Goal: Obtain resource: Download file/media

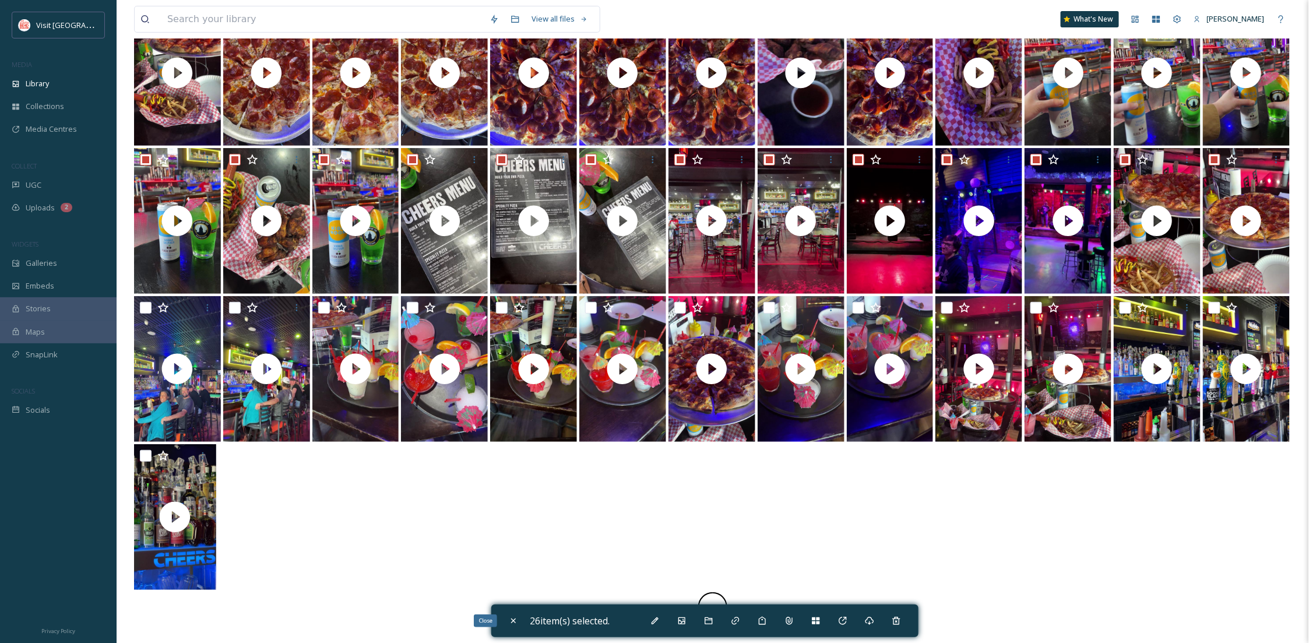
drag, startPoint x: 514, startPoint y: 612, endPoint x: 545, endPoint y: 590, distance: 38.0
click at [514, 611] on div "Close" at bounding box center [513, 620] width 21 height 21
checkbox input "false"
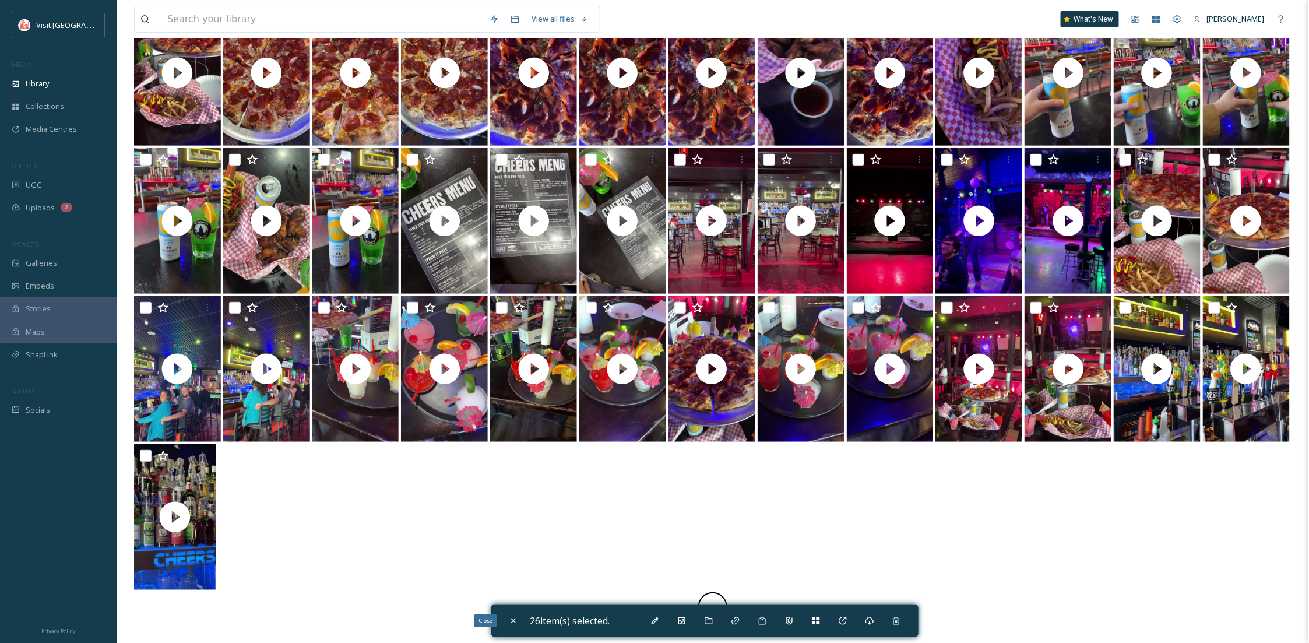
checkbox input "false"
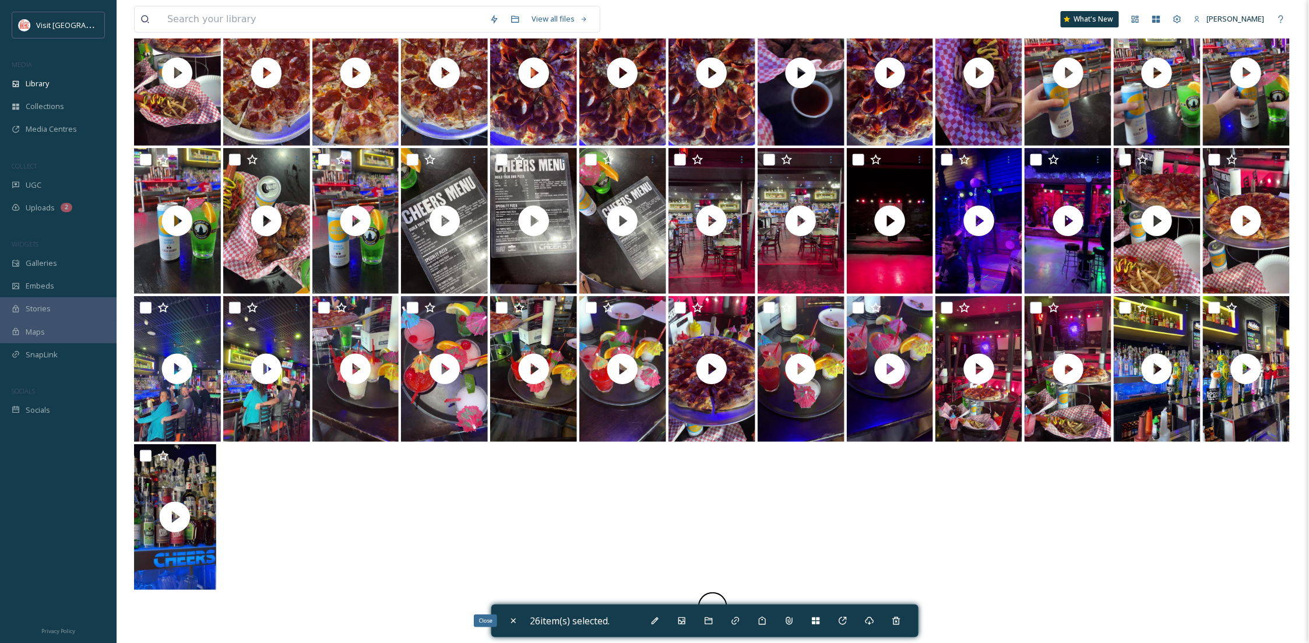
checkbox input "false"
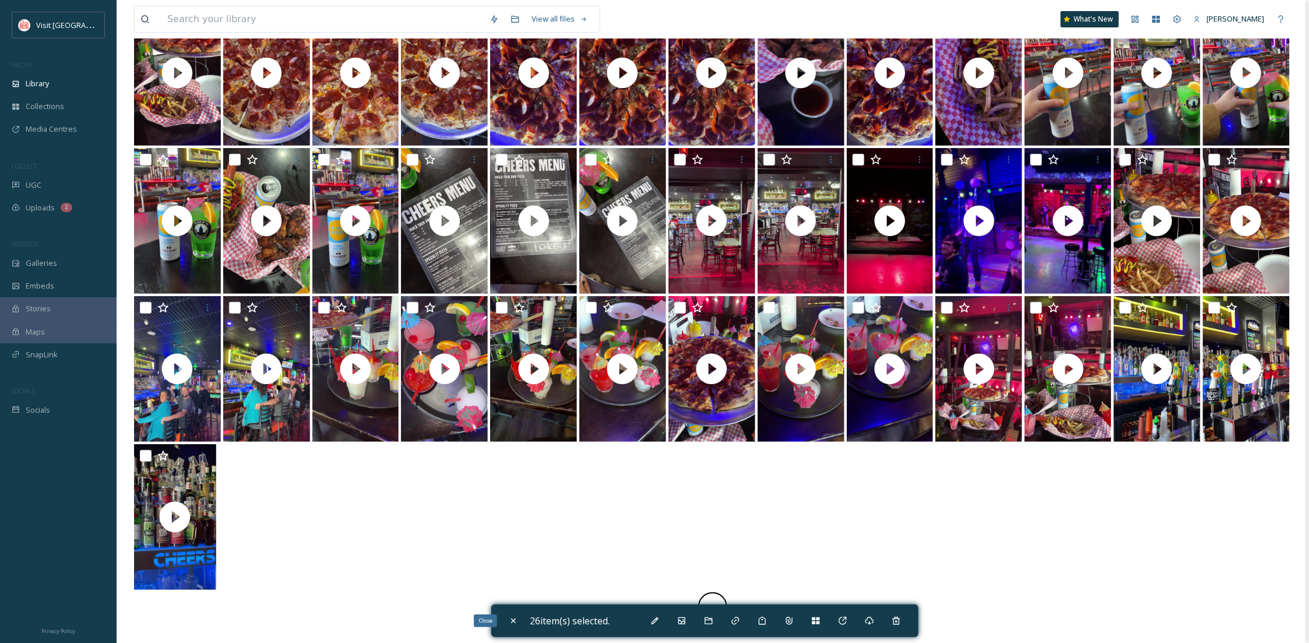
checkbox input "false"
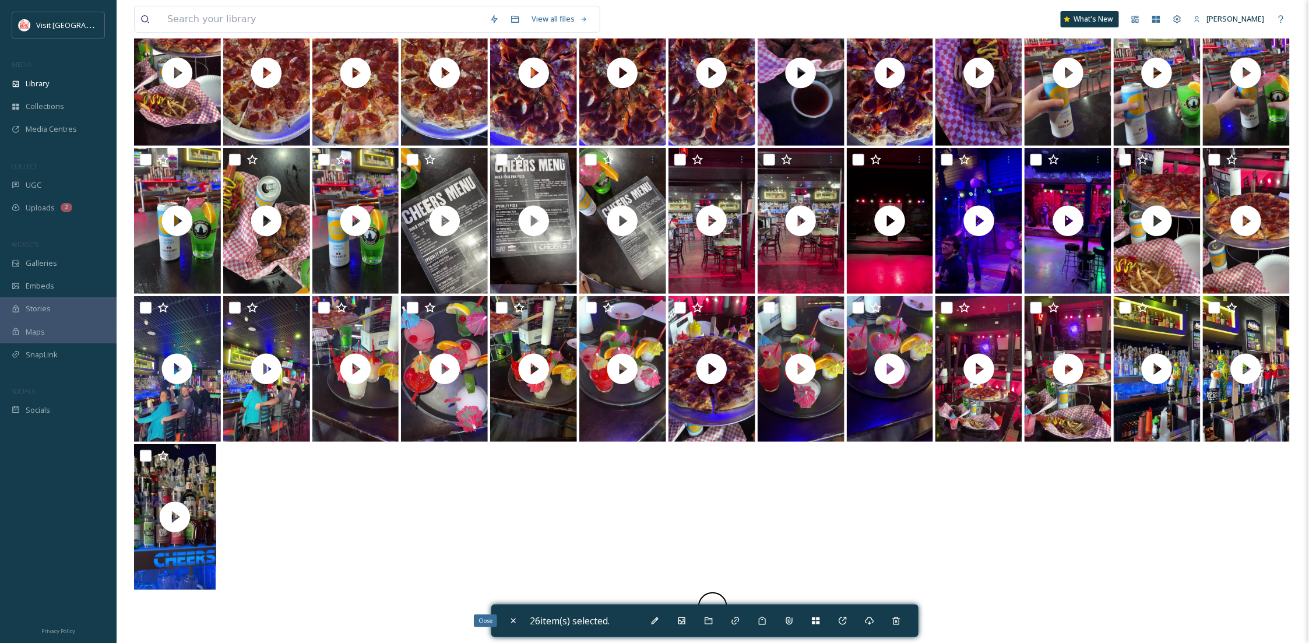
checkbox input "false"
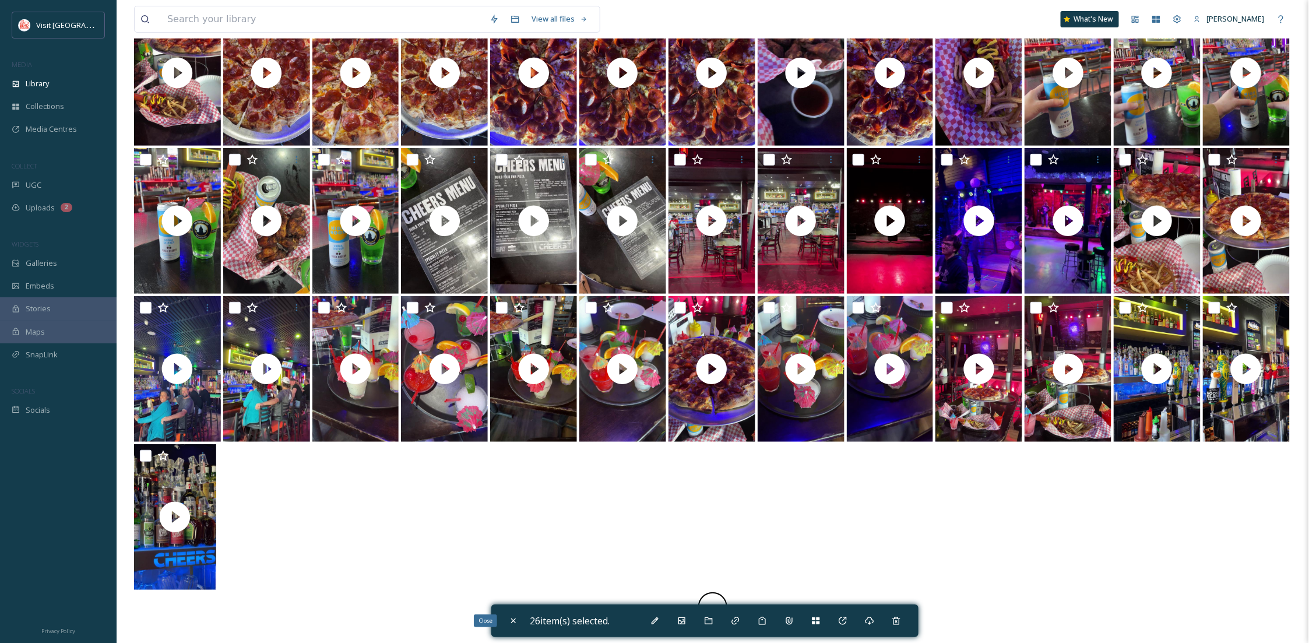
checkbox input "false"
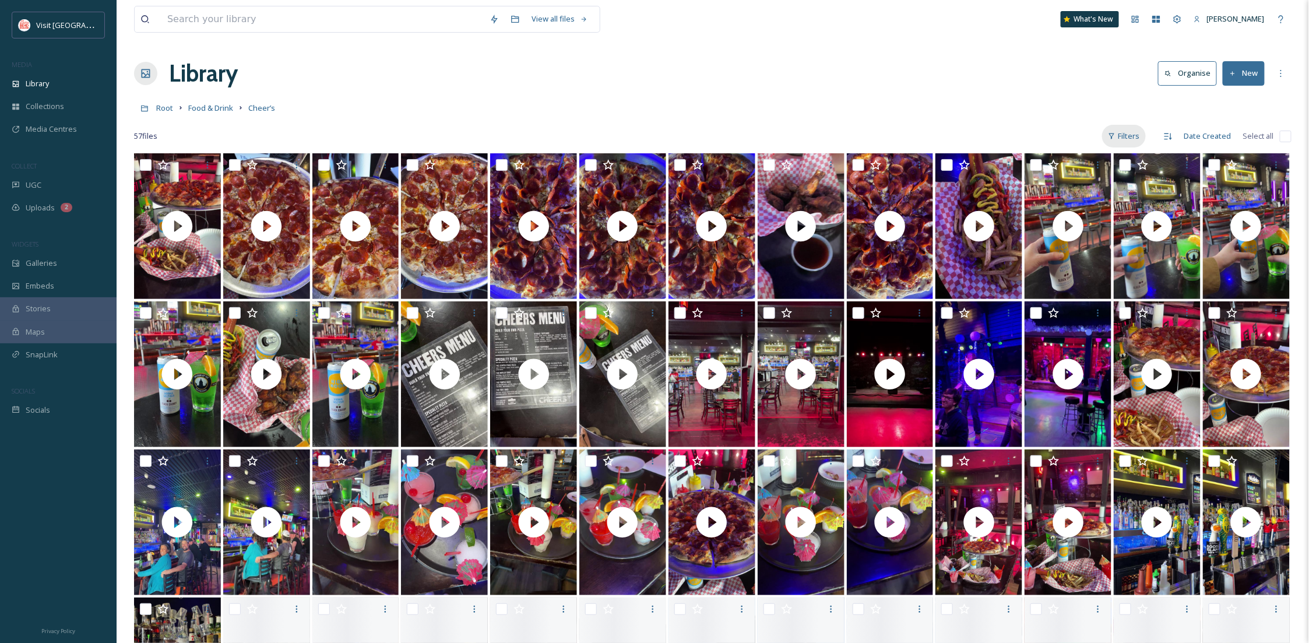
click at [1130, 133] on div "Filters" at bounding box center [1124, 136] width 44 height 23
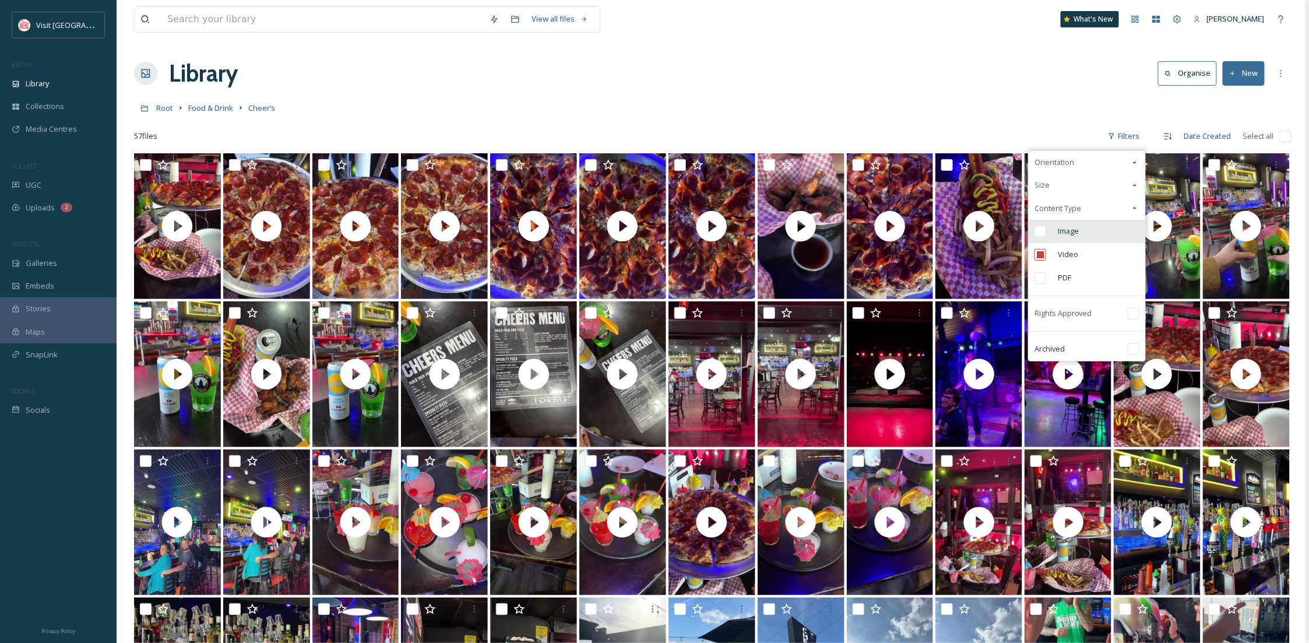
click at [1079, 231] on span "Image" at bounding box center [1068, 231] width 21 height 11
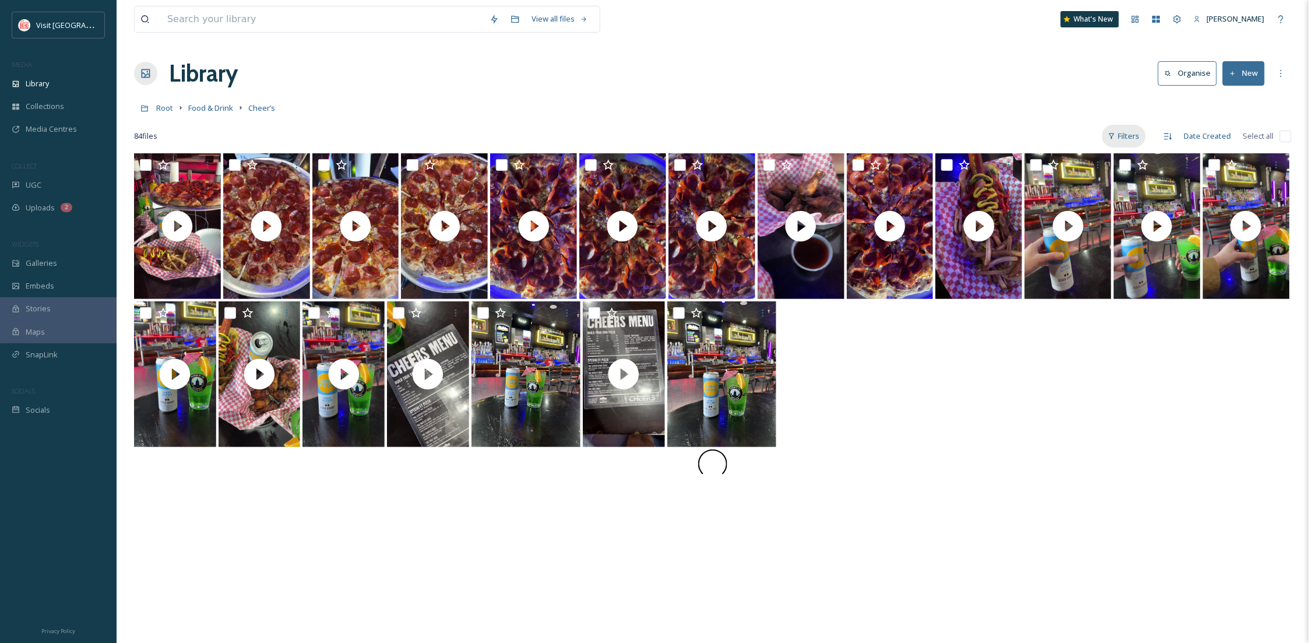
click at [1114, 138] on icon at bounding box center [1112, 136] width 8 height 8
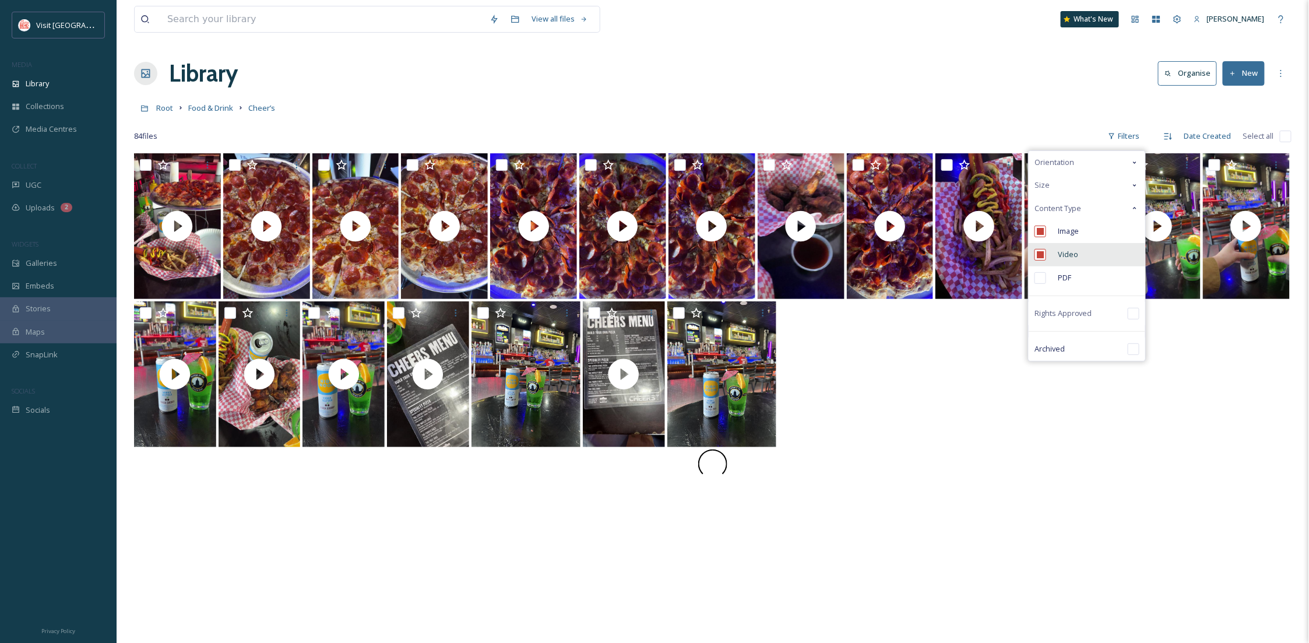
click at [1082, 255] on div "Video" at bounding box center [1087, 254] width 117 height 23
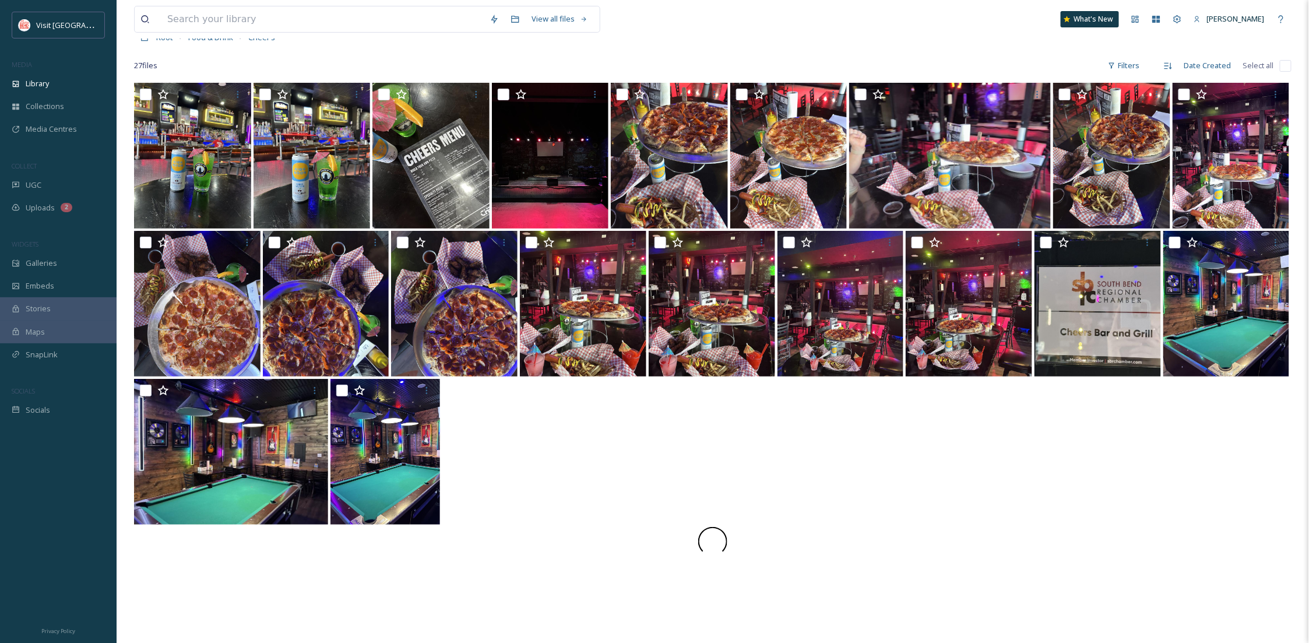
scroll to position [104, 0]
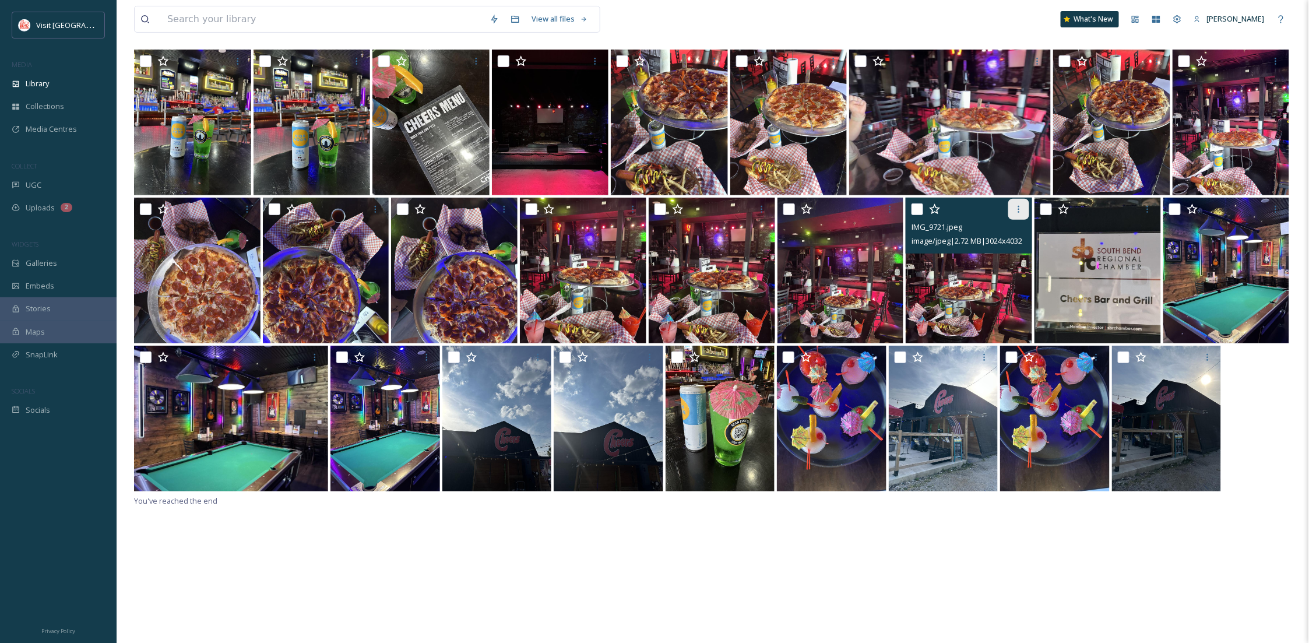
click at [1022, 203] on div at bounding box center [1018, 209] width 21 height 21
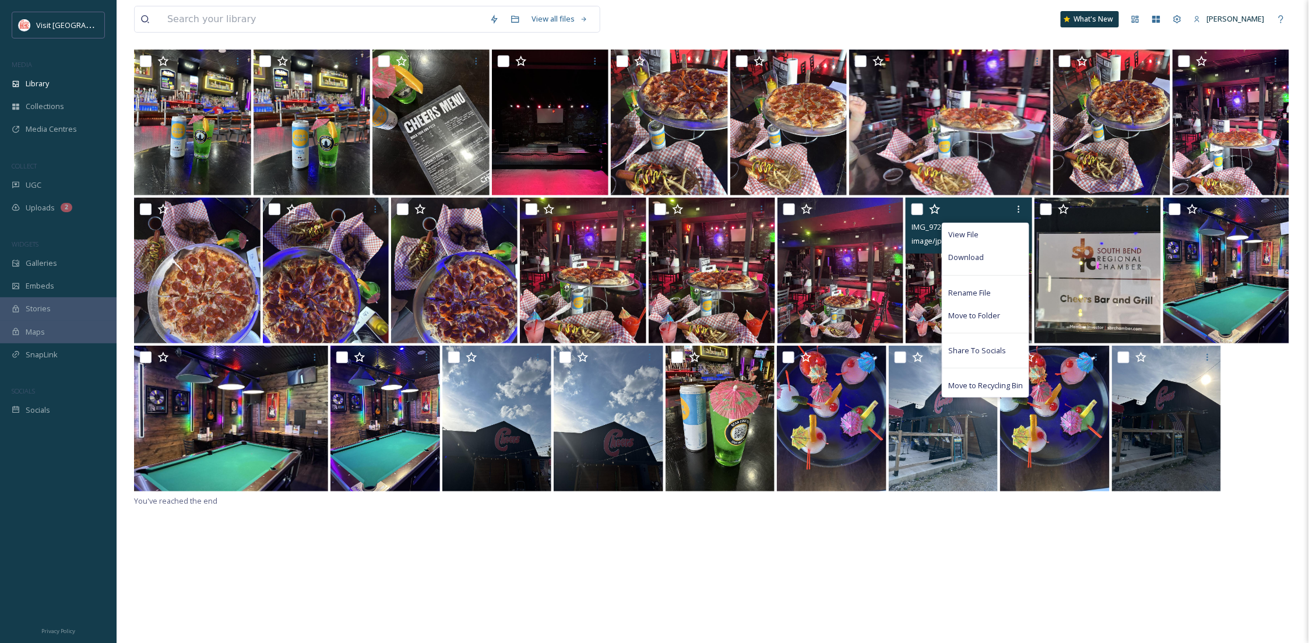
drag, startPoint x: 999, startPoint y: 247, endPoint x: 992, endPoint y: 266, distance: 19.9
click at [999, 247] on div "Download" at bounding box center [986, 257] width 86 height 23
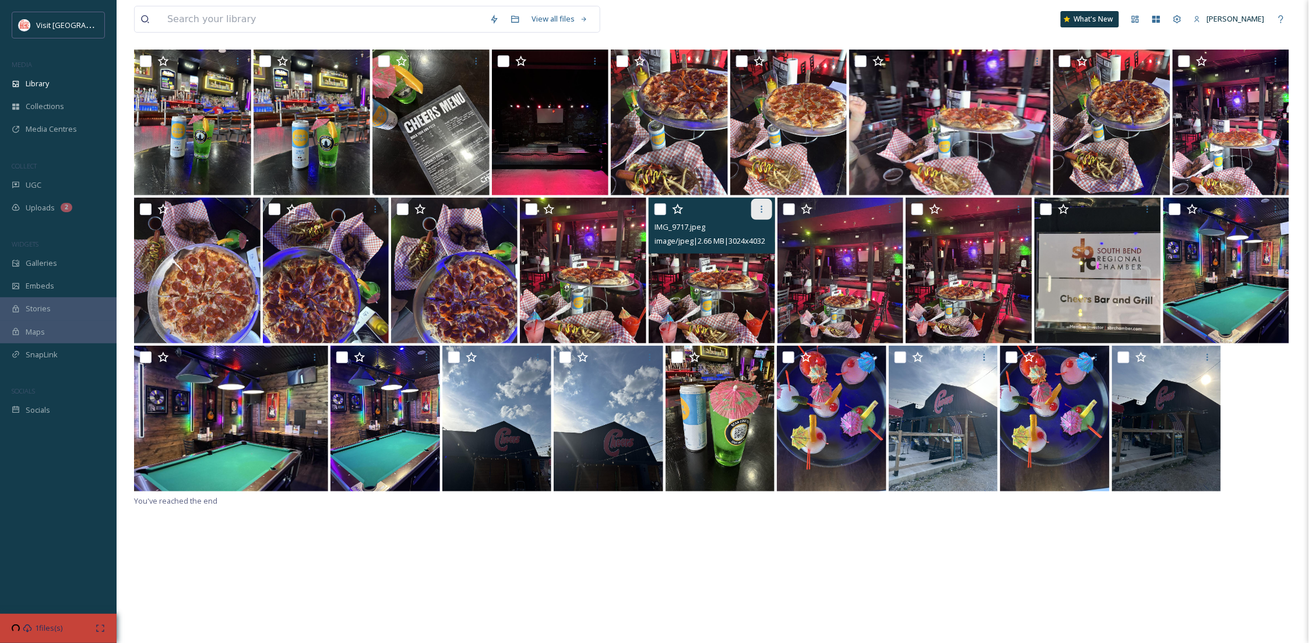
click at [755, 210] on div at bounding box center [761, 209] width 21 height 21
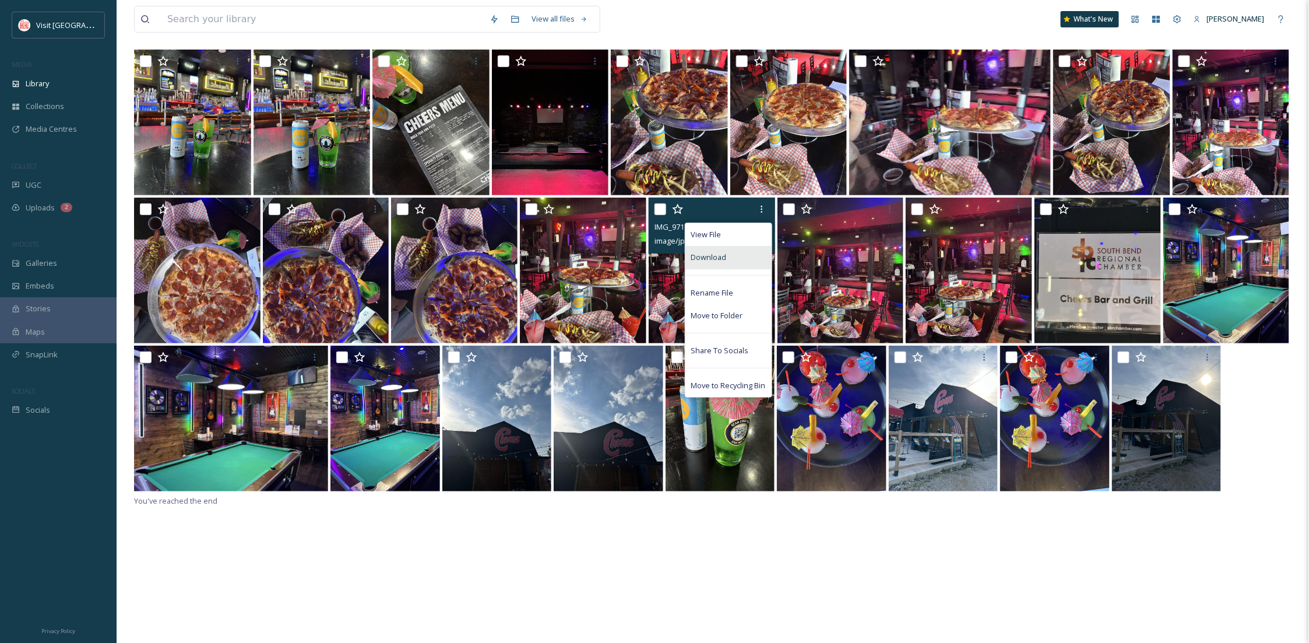
click at [723, 259] on span "Download" at bounding box center [709, 257] width 36 height 11
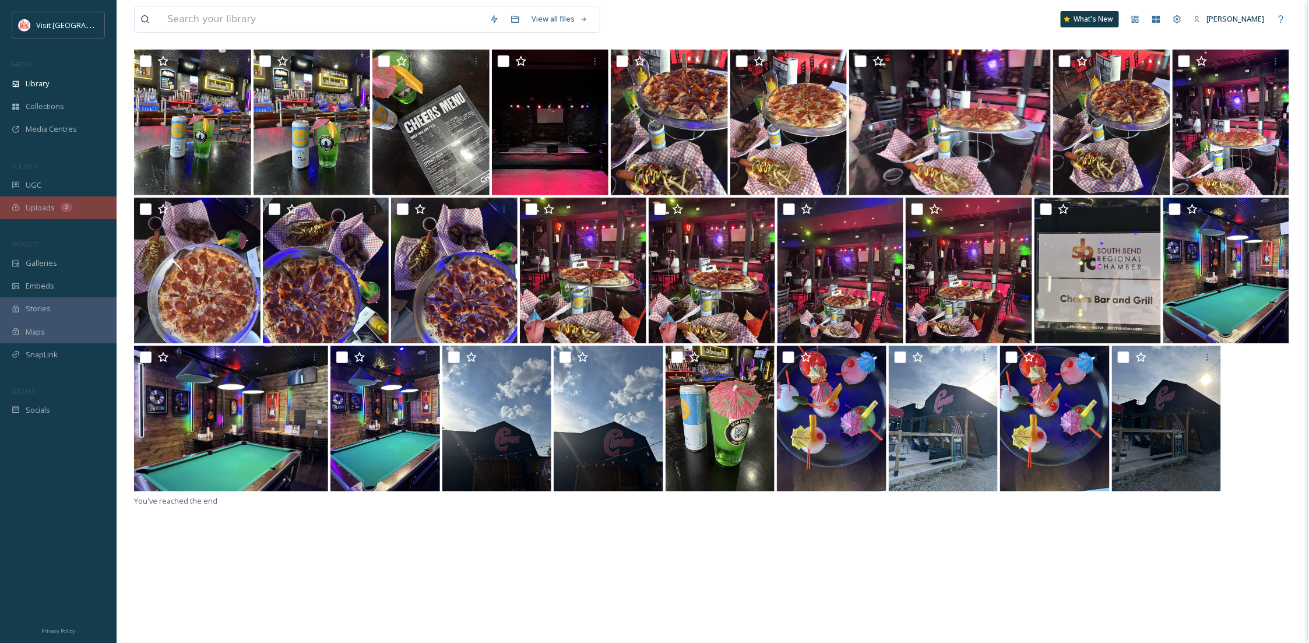
click at [38, 201] on div "Uploads 2" at bounding box center [58, 207] width 117 height 23
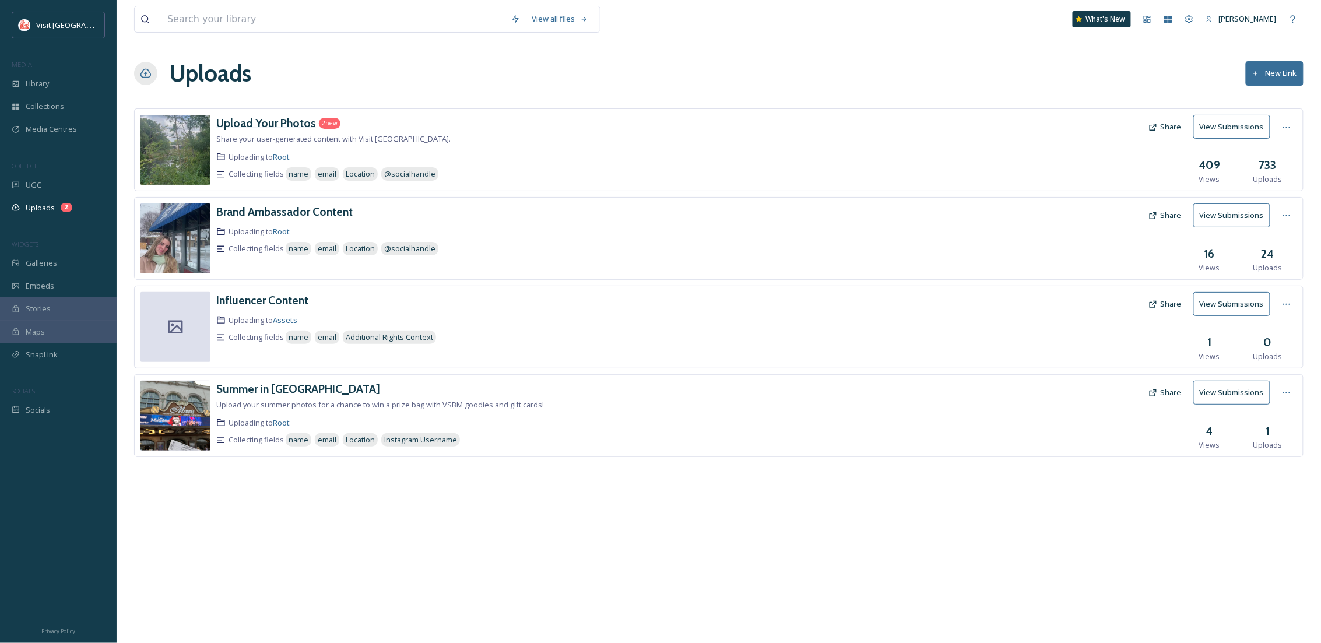
click at [287, 116] on h3 "Upload Your Photos" at bounding box center [266, 123] width 100 height 14
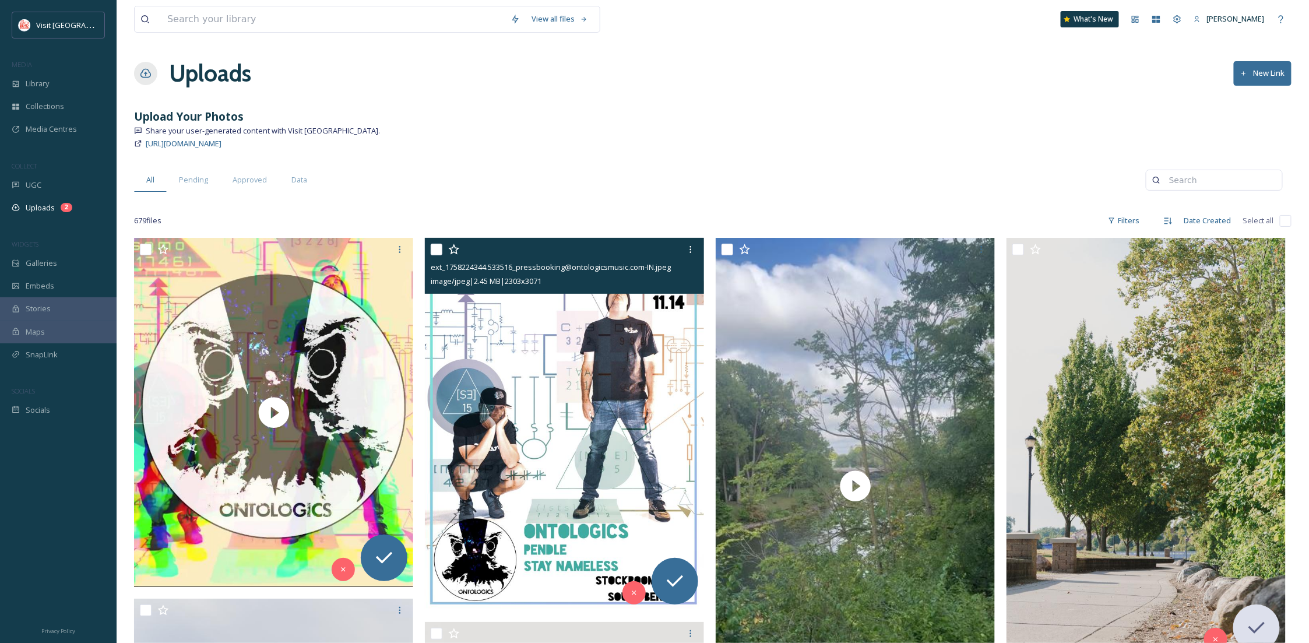
click at [596, 390] on img at bounding box center [564, 424] width 279 height 372
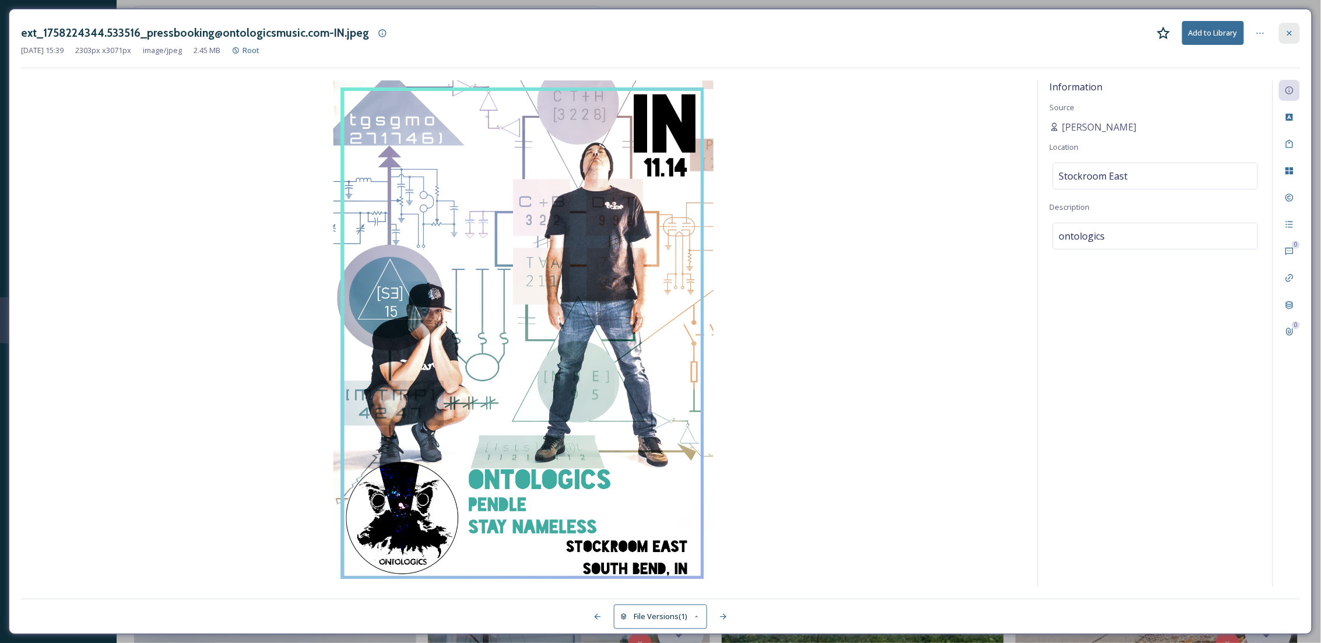
click at [1294, 30] on div at bounding box center [1289, 33] width 21 height 21
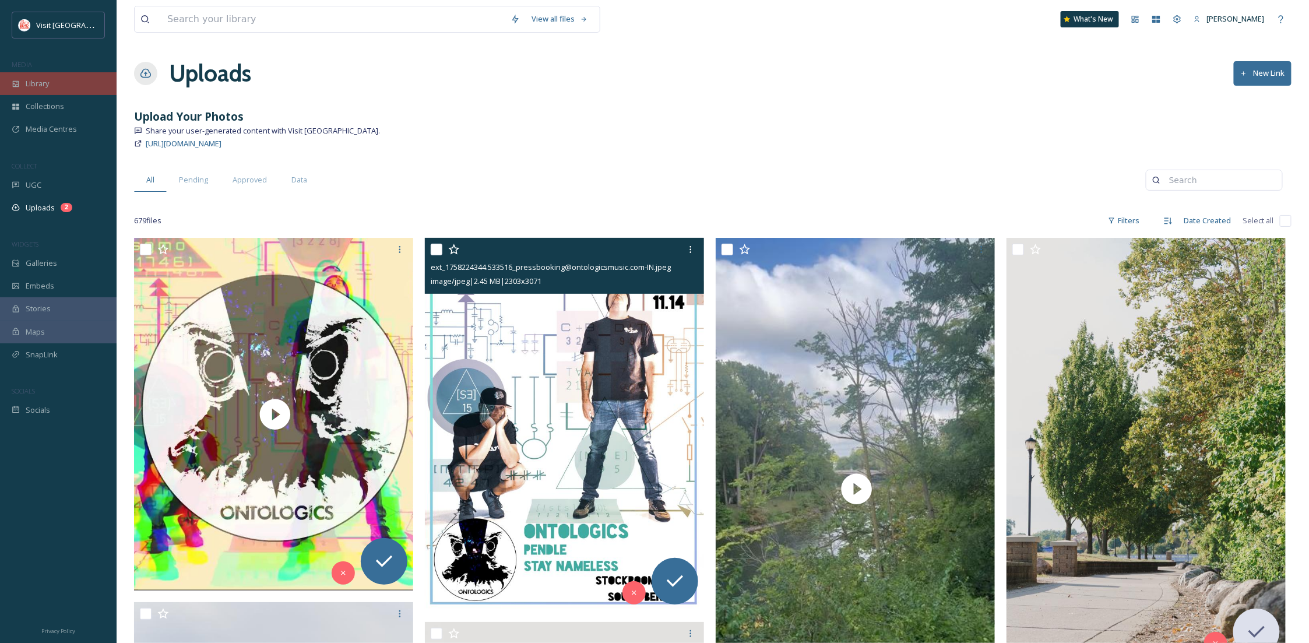
click at [55, 88] on div "Library" at bounding box center [58, 83] width 117 height 23
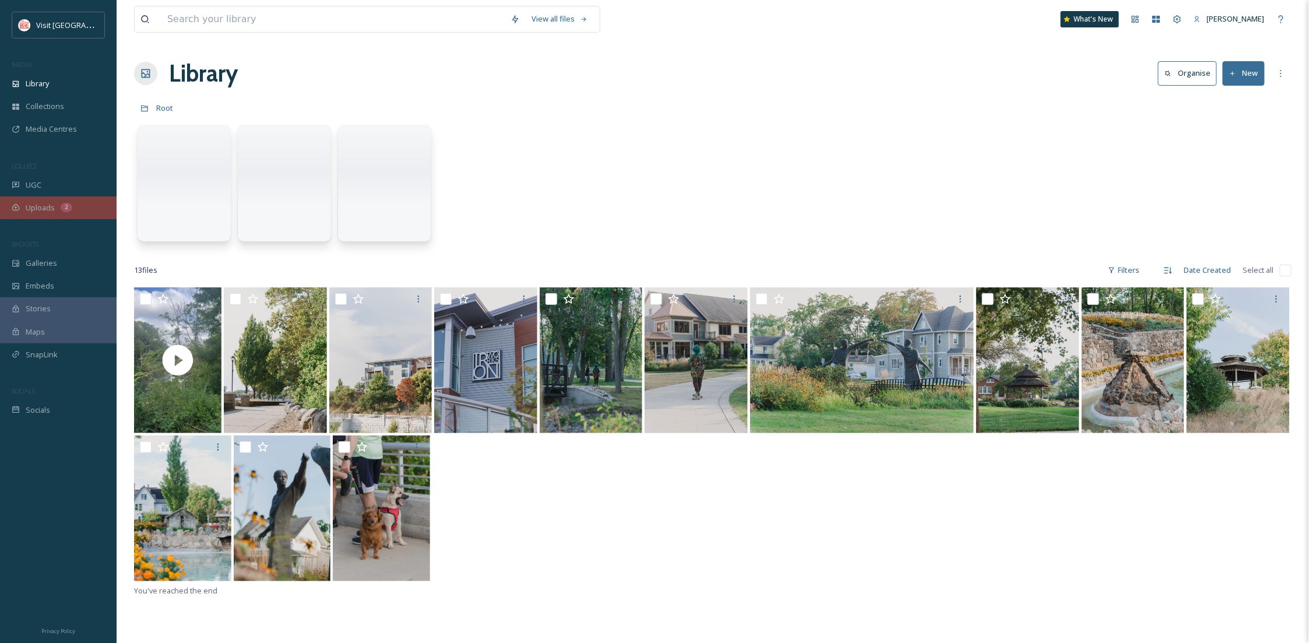
click at [76, 207] on div "Uploads 2" at bounding box center [58, 207] width 117 height 23
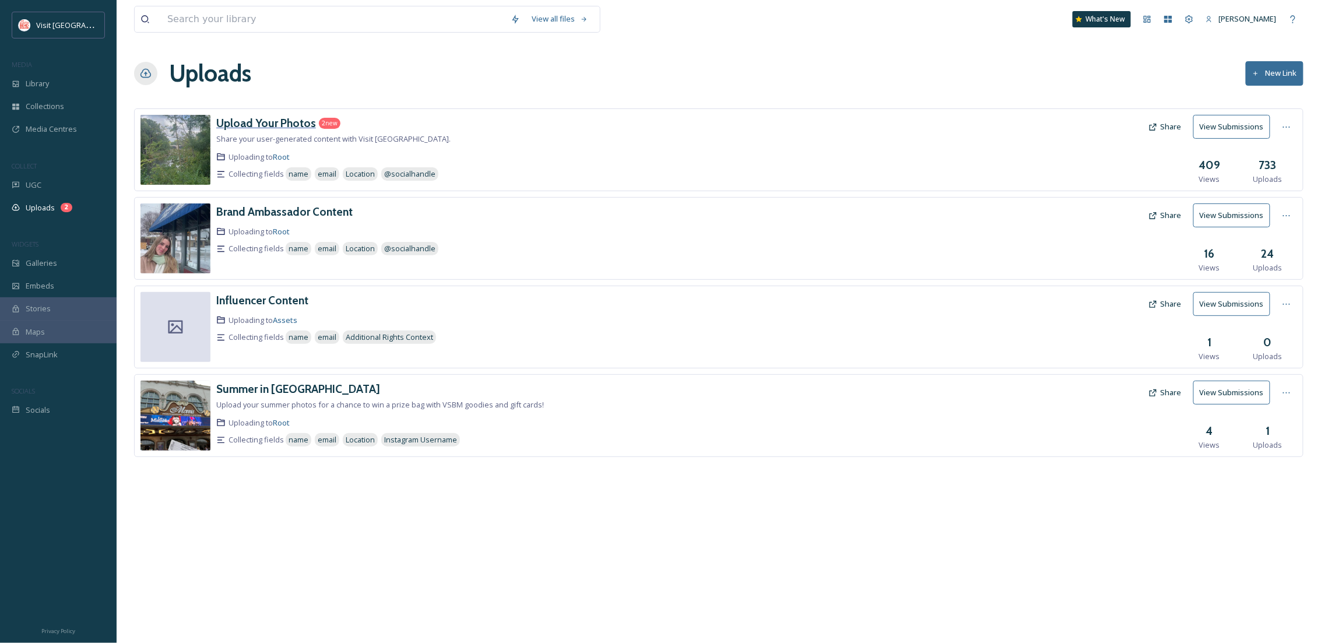
click at [242, 129] on h3 "Upload Your Photos" at bounding box center [266, 123] width 100 height 14
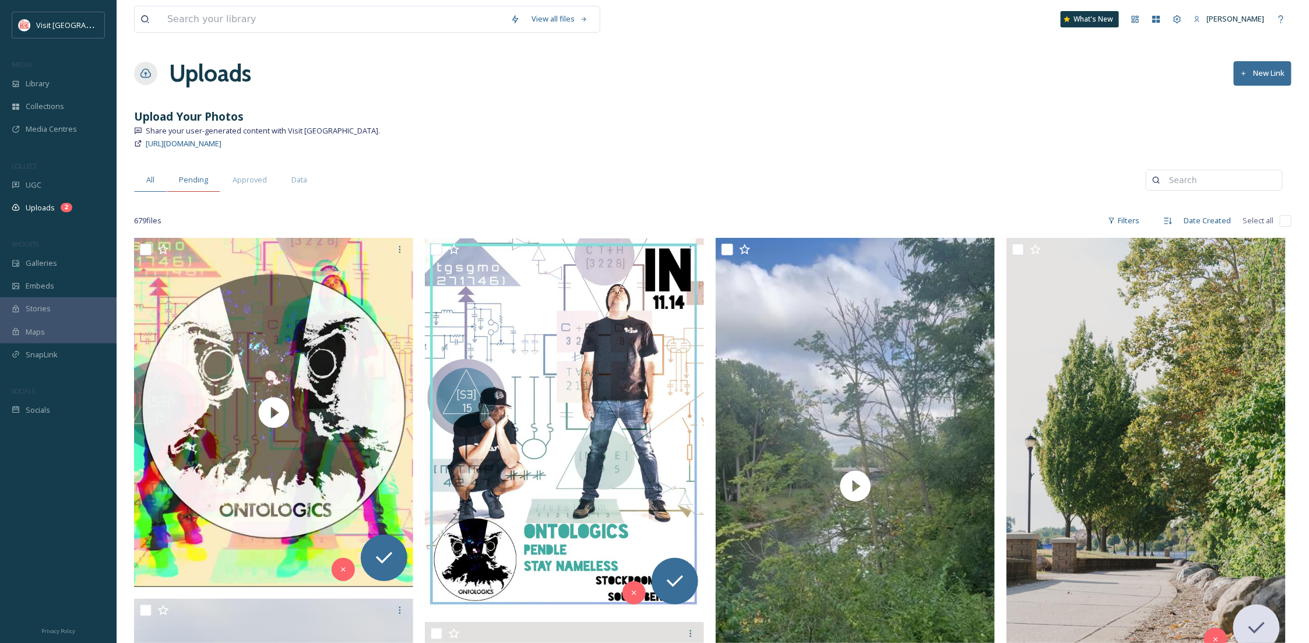
click at [199, 182] on span "Pending" at bounding box center [193, 179] width 29 height 11
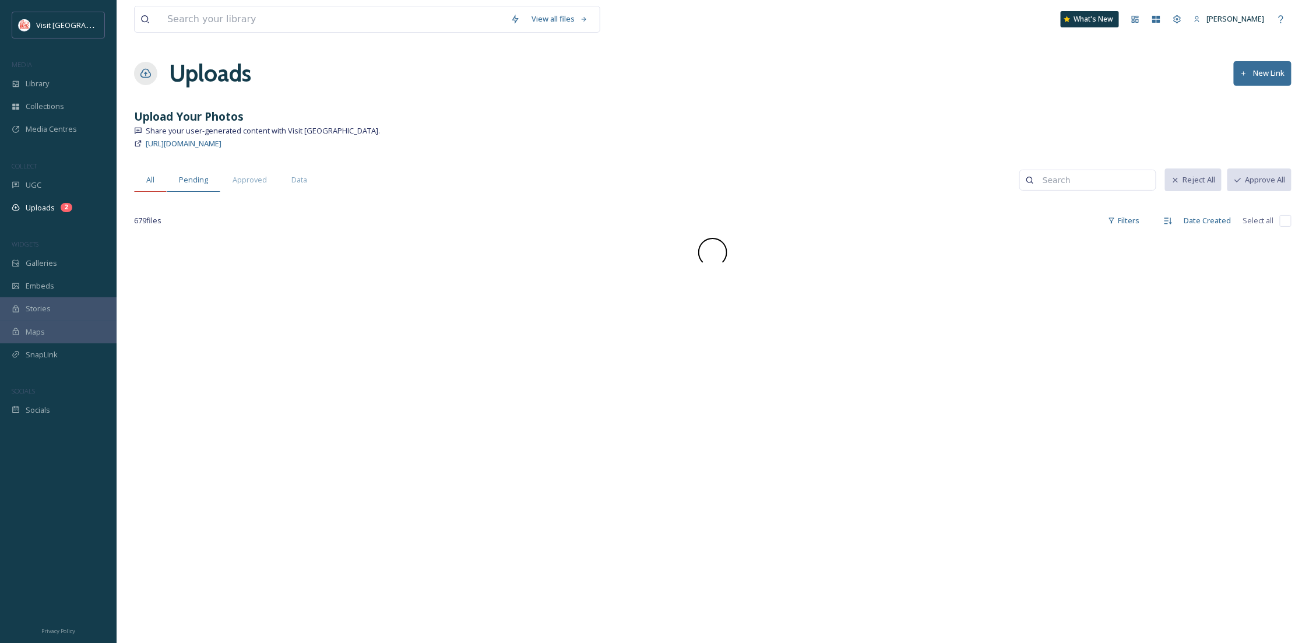
click at [139, 180] on div "All" at bounding box center [150, 180] width 33 height 24
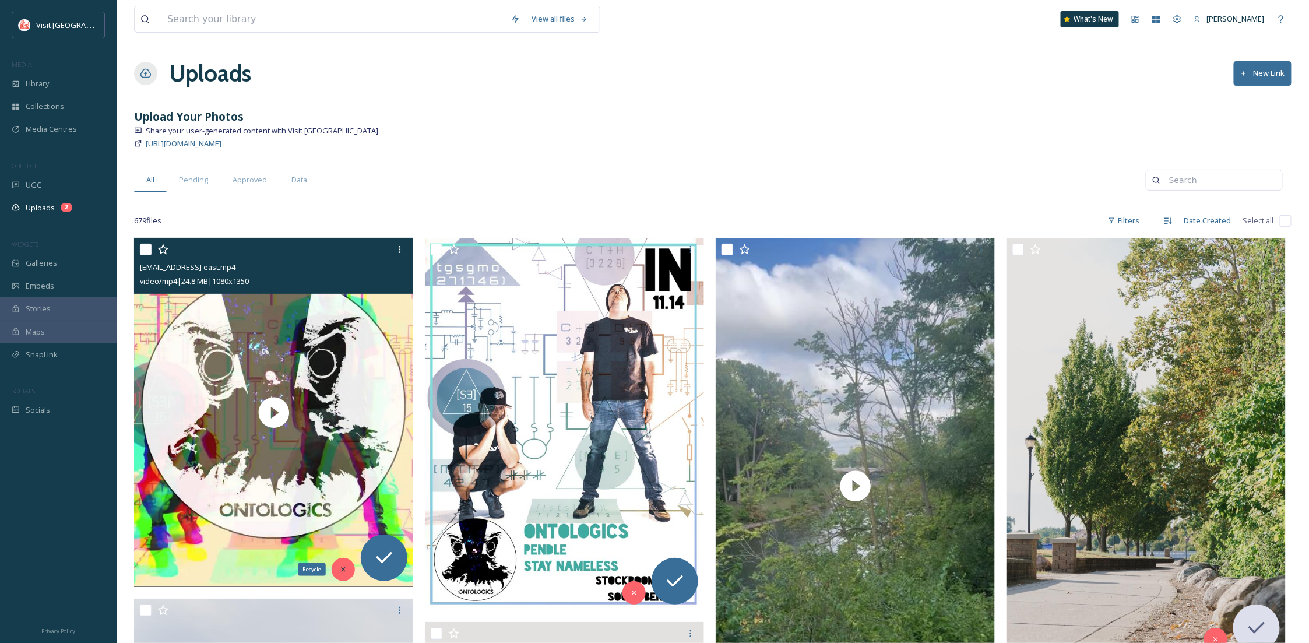
click at [349, 577] on div "Recycle" at bounding box center [343, 569] width 23 height 23
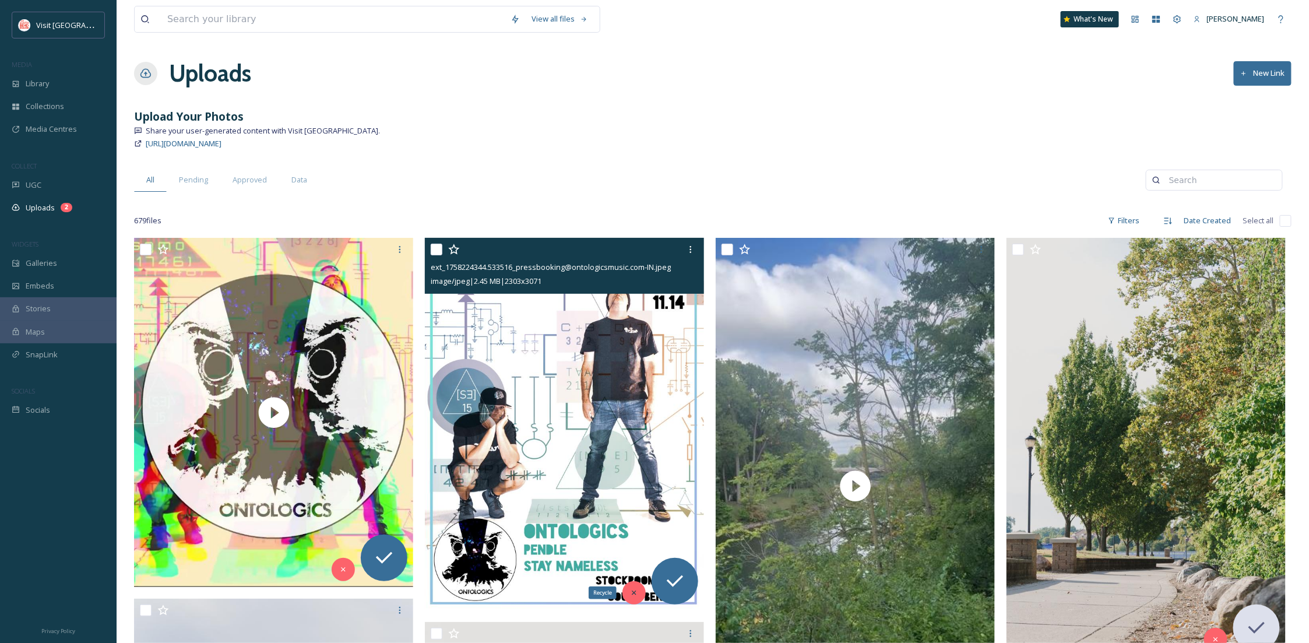
click at [633, 590] on icon at bounding box center [634, 593] width 8 height 8
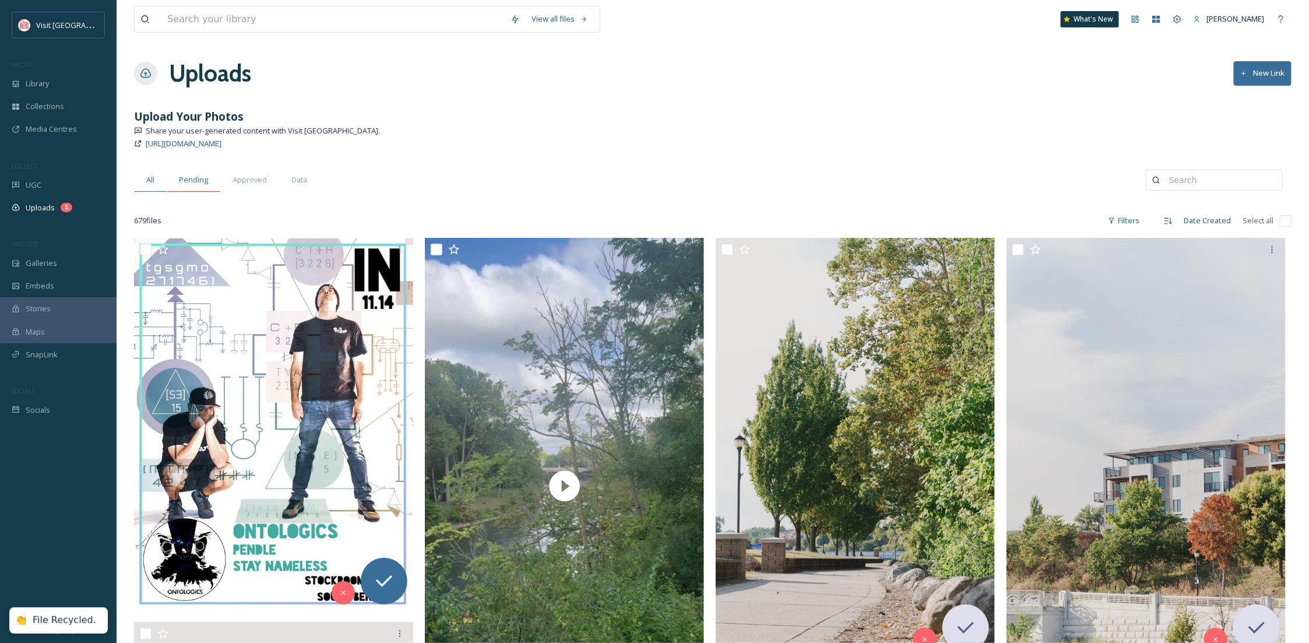
click at [188, 187] on div "Pending" at bounding box center [194, 180] width 54 height 24
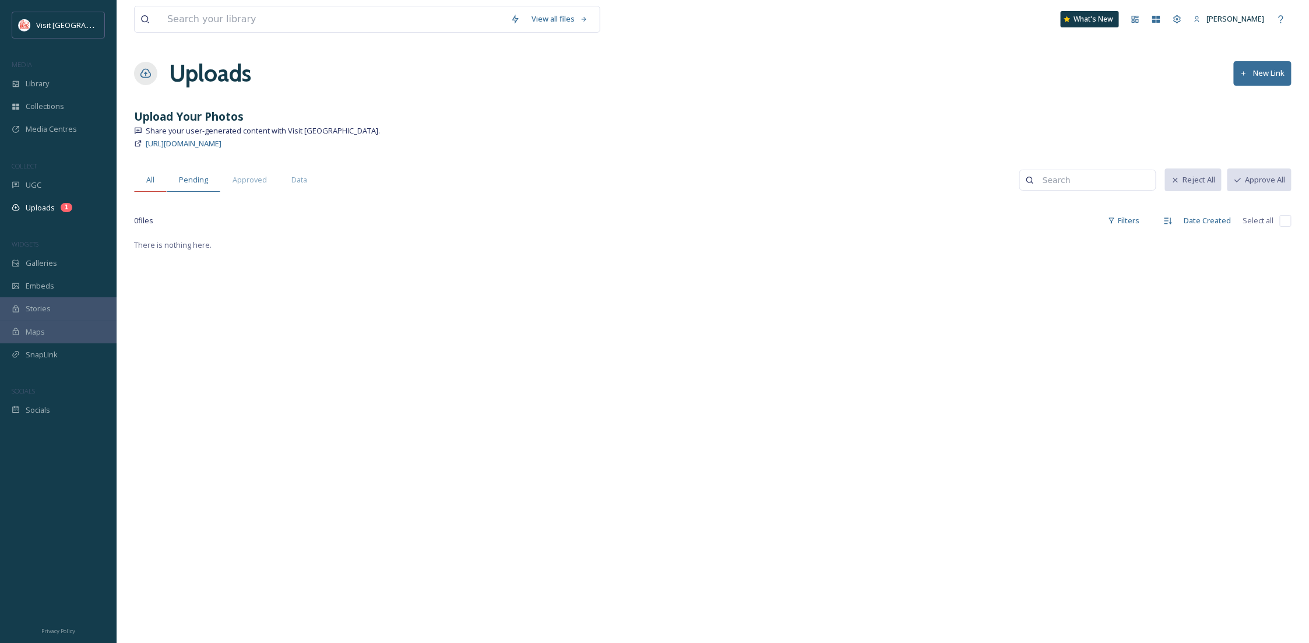
click at [149, 179] on span "All" at bounding box center [150, 179] width 8 height 11
click at [44, 213] on div "Uploads 1" at bounding box center [58, 207] width 117 height 23
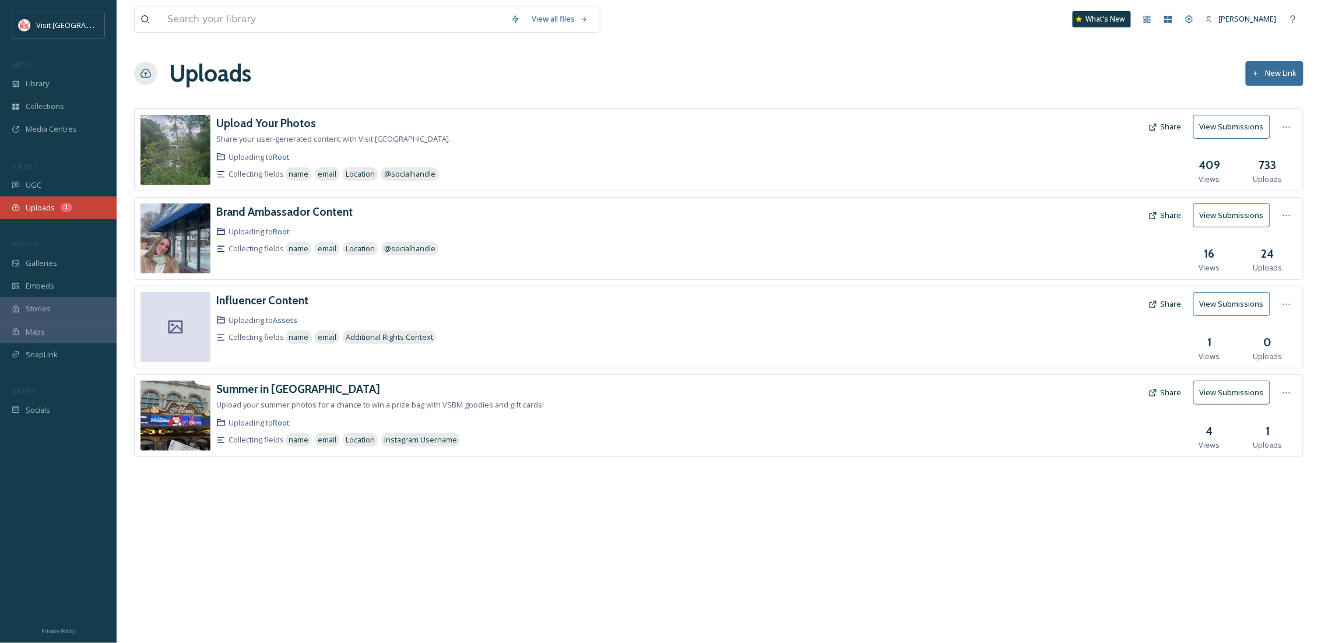
click at [43, 207] on span "Uploads" at bounding box center [40, 207] width 29 height 11
click at [254, 128] on h3 "Upload Your Photos" at bounding box center [266, 123] width 100 height 14
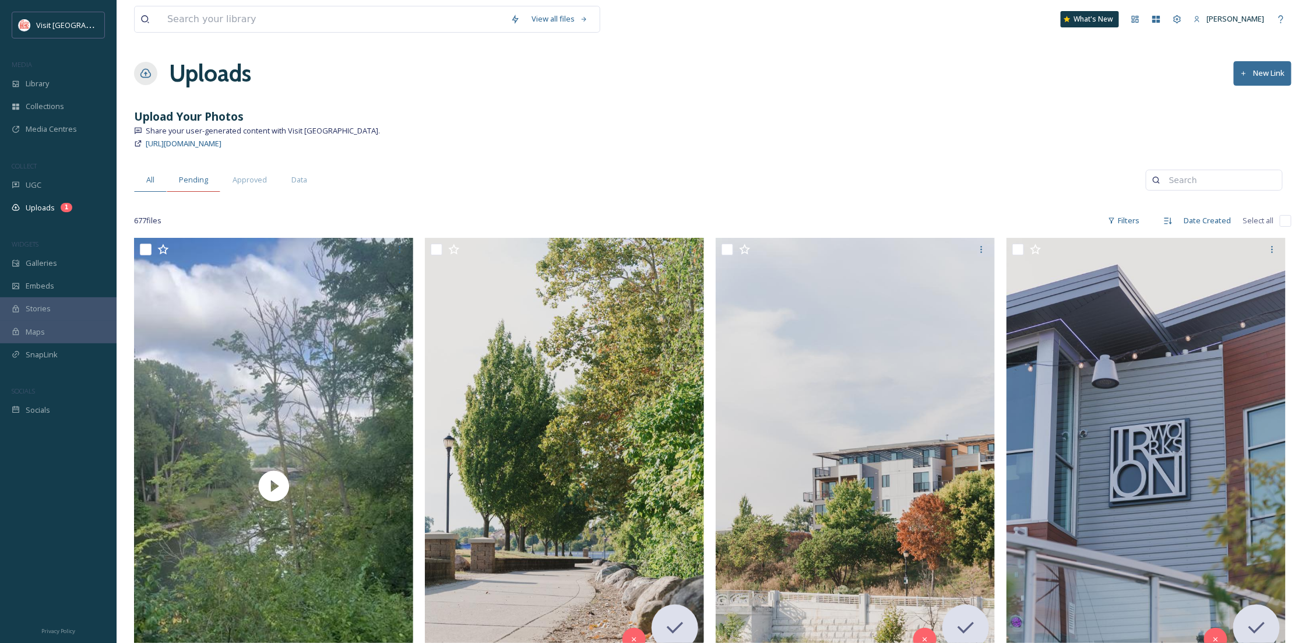
click at [208, 177] on div "Pending" at bounding box center [194, 180] width 54 height 24
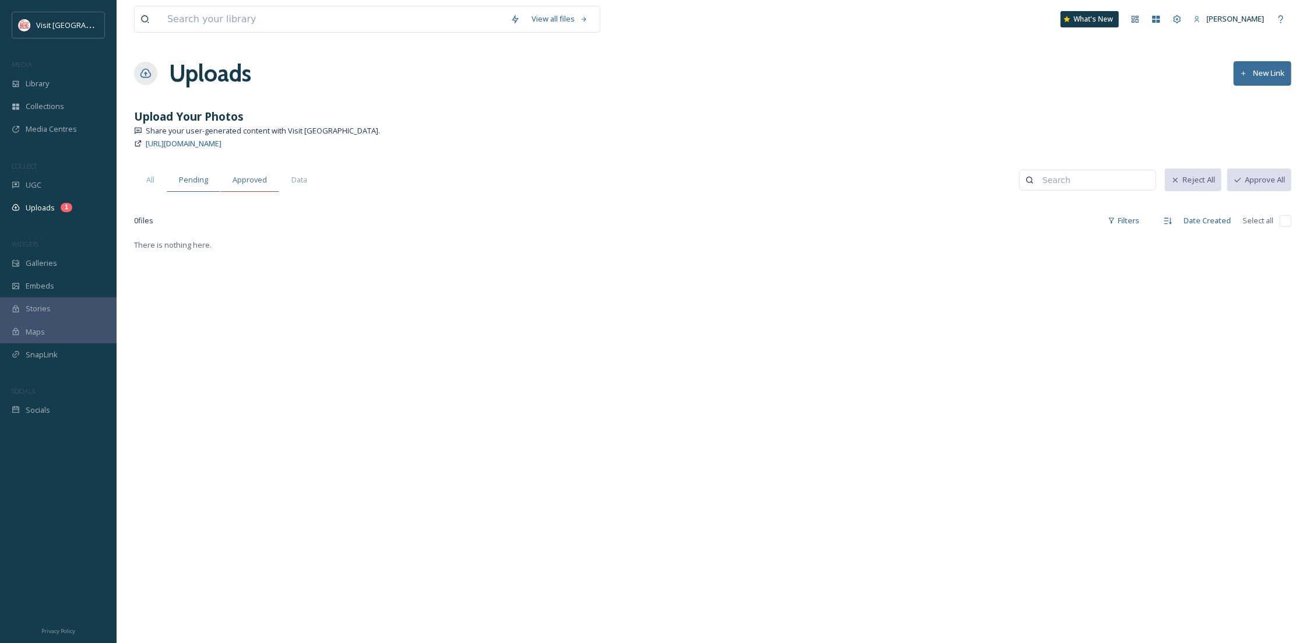
click at [240, 179] on span "Approved" at bounding box center [250, 179] width 34 height 11
click at [305, 175] on span "Data" at bounding box center [299, 179] width 16 height 11
click at [163, 190] on div "All" at bounding box center [150, 180] width 33 height 24
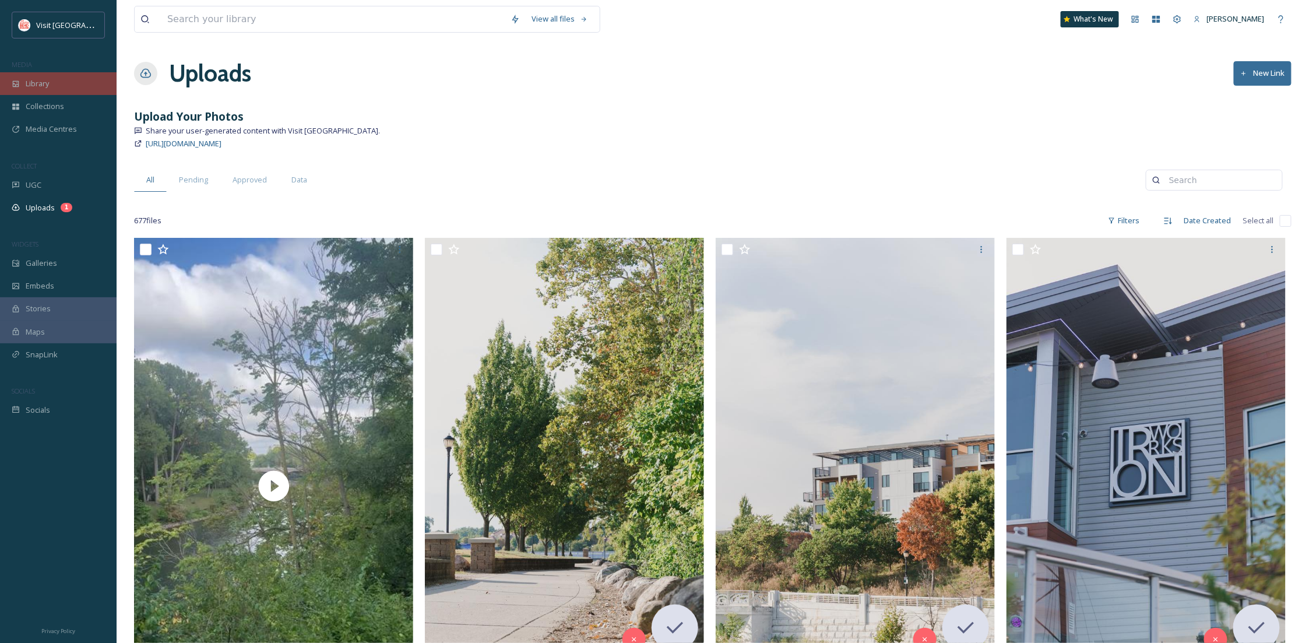
click at [64, 83] on div "Library" at bounding box center [58, 83] width 117 height 23
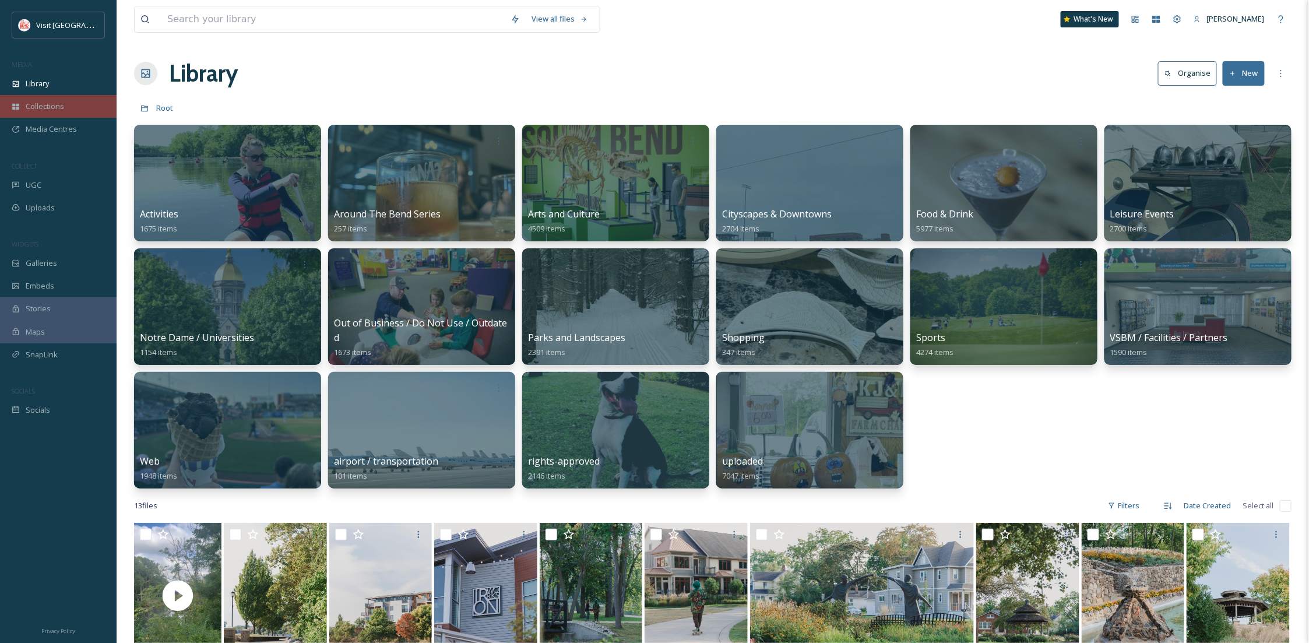
click at [47, 110] on span "Collections" at bounding box center [45, 106] width 38 height 11
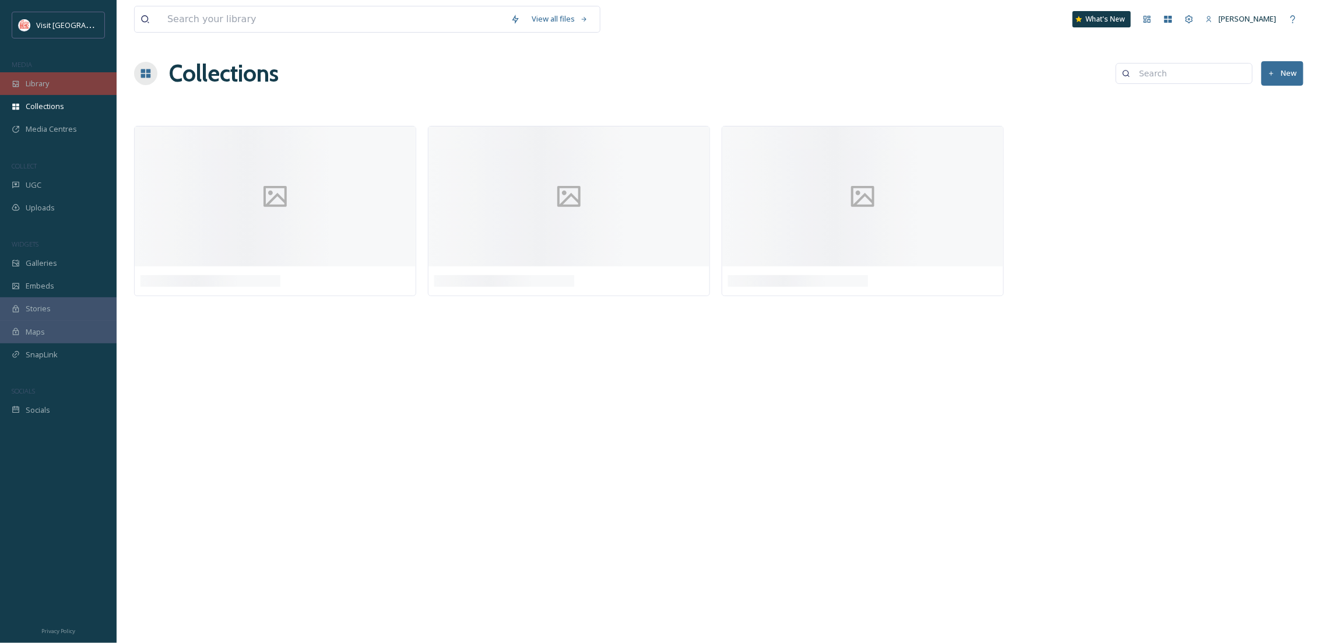
click at [37, 79] on span "Library" at bounding box center [37, 83] width 23 height 11
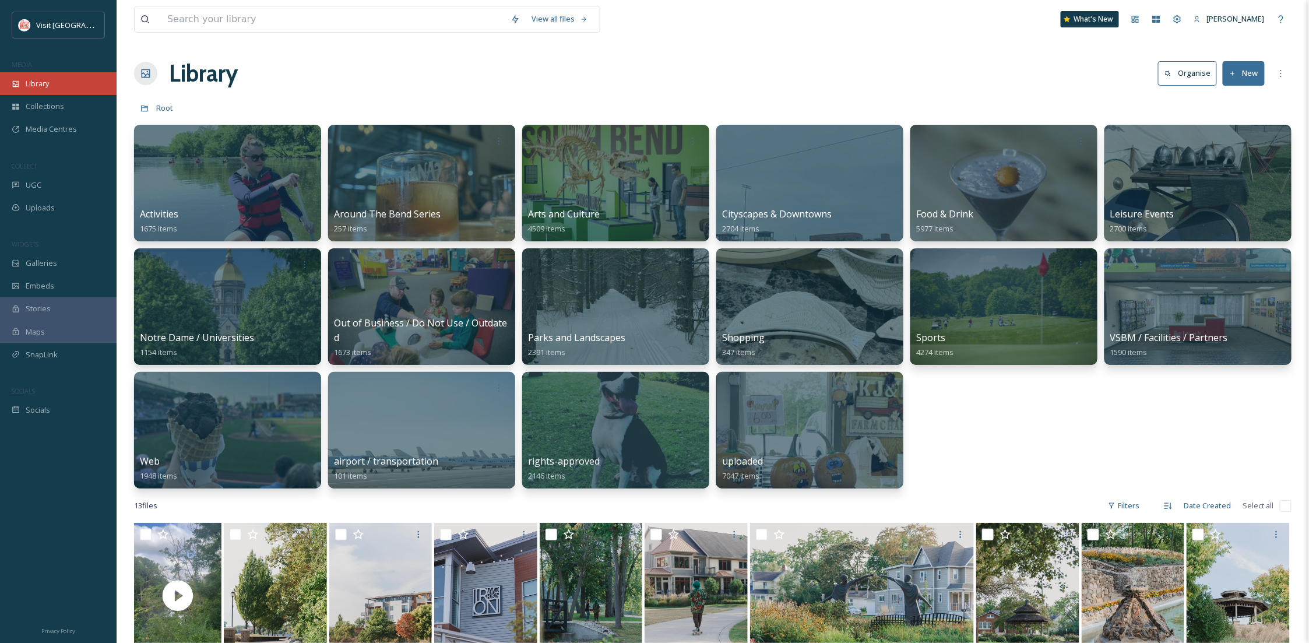
click at [47, 82] on span "Library" at bounding box center [37, 83] width 23 height 11
click at [32, 110] on span "Collections" at bounding box center [45, 106] width 38 height 11
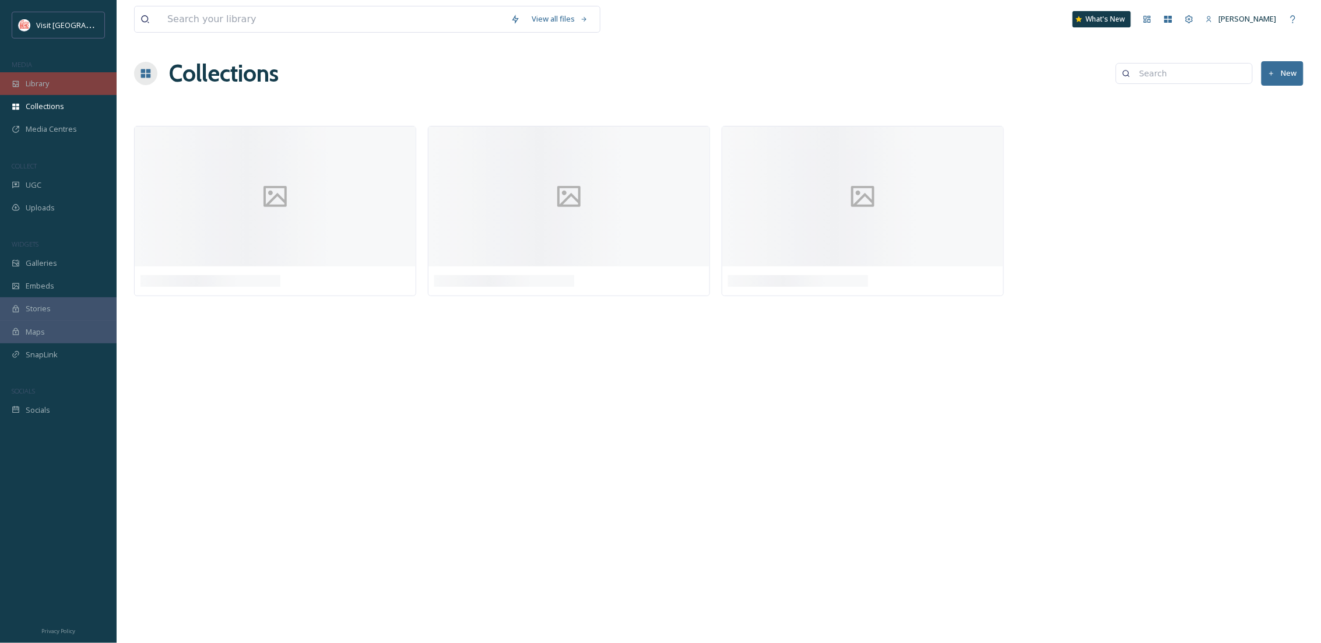
click at [33, 87] on span "Library" at bounding box center [37, 83] width 23 height 11
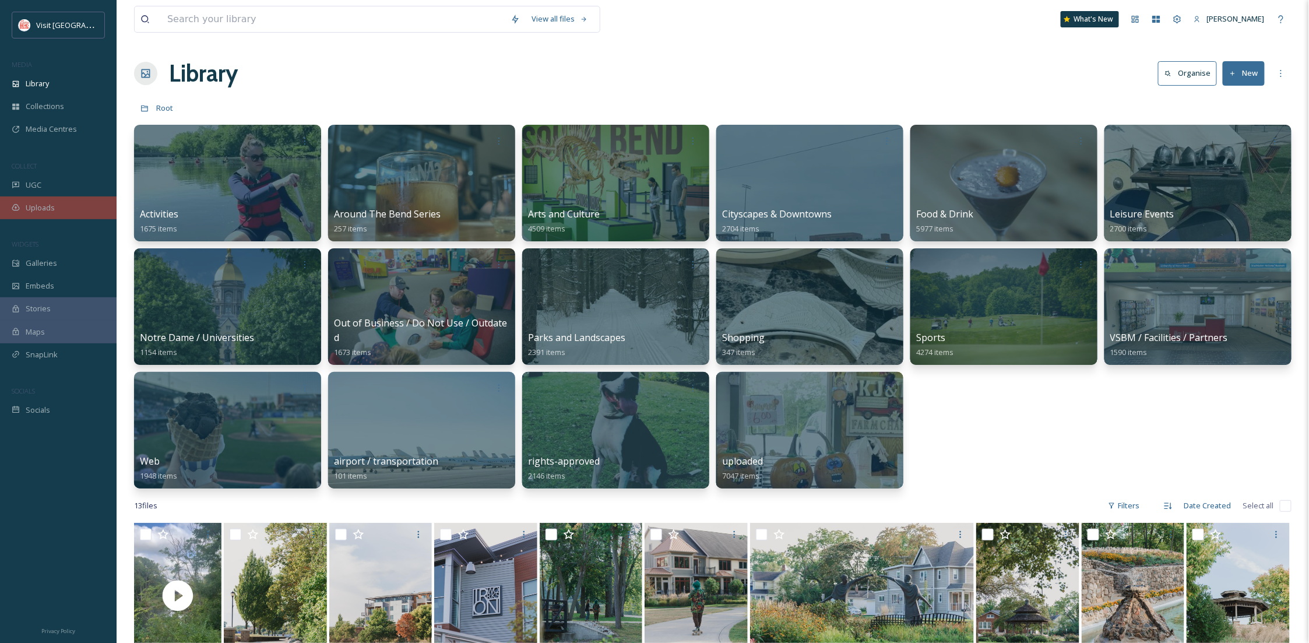
click at [63, 217] on div "Uploads" at bounding box center [58, 207] width 117 height 23
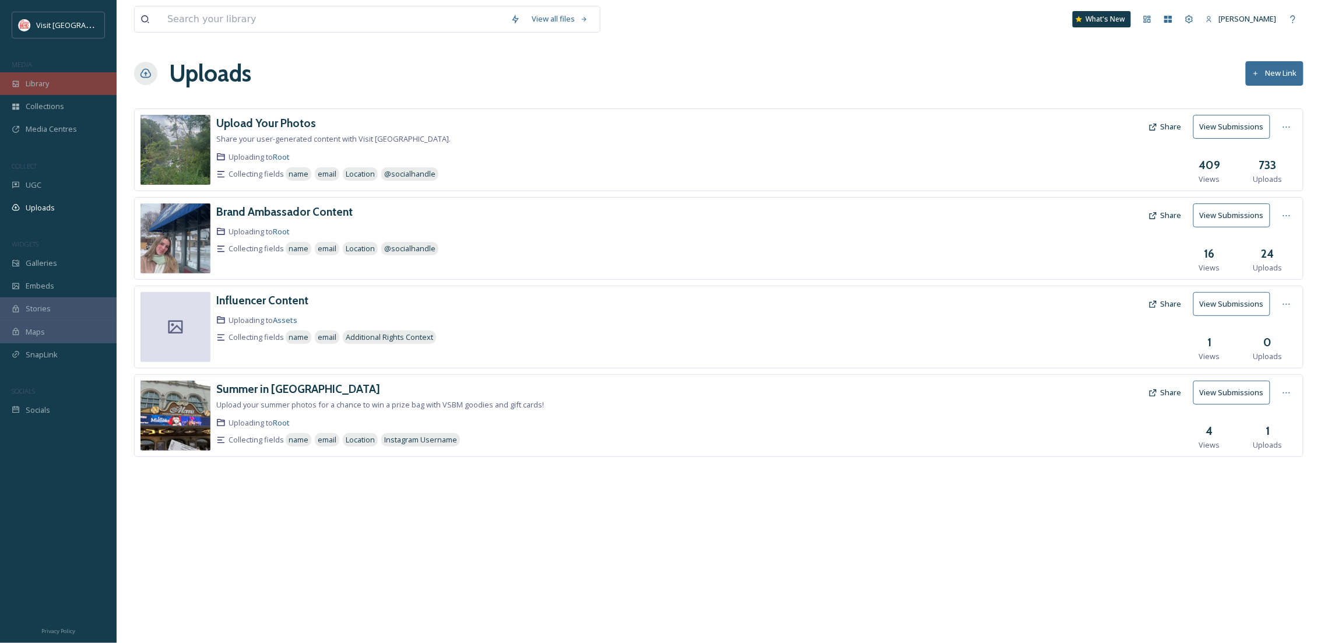
click at [44, 82] on span "Library" at bounding box center [37, 83] width 23 height 11
